Goal: Go to known website: Access a specific website the user already knows

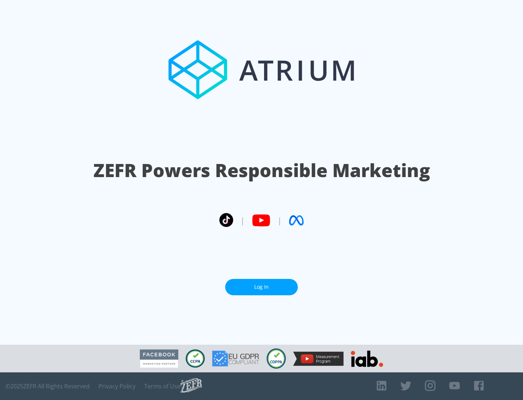
click at [262, 284] on link "Log In" at bounding box center [261, 287] width 73 height 16
